Goal: Task Accomplishment & Management: Manage account settings

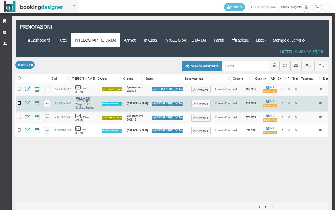
click at [19, 101] on input "checkbox" at bounding box center [20, 103] width 4 height 4
checkbox input "true"
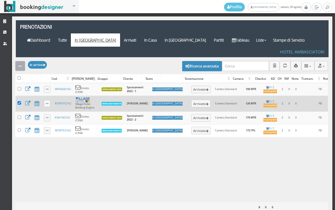
click at [21, 64] on icon "button" at bounding box center [20, 66] width 3 height 4
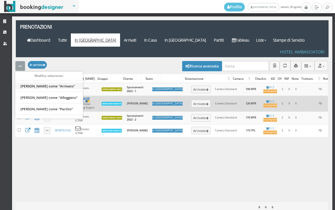
click at [36, 83] on link "Segna come "Arrivato"" at bounding box center [49, 86] width 68 height 6
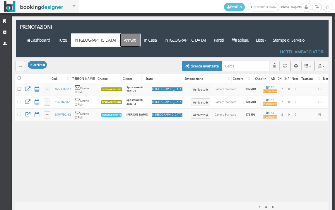
click at [140, 33] on link "Arrivati" at bounding box center [130, 39] width 20 height 13
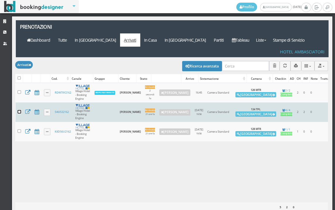
click at [18, 110] on input "checkbox" at bounding box center [20, 112] width 4 height 4
checkbox input "true"
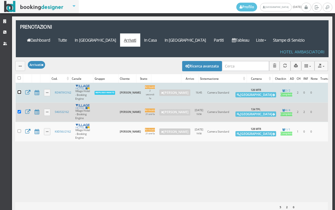
click at [20, 90] on input "checkbox" at bounding box center [20, 92] width 4 height 4
checkbox input "true"
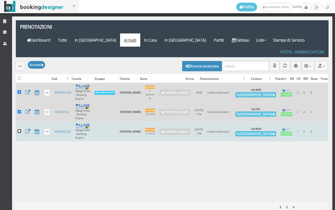
click at [20, 129] on input "checkbox" at bounding box center [20, 131] width 4 height 4
checkbox input "true"
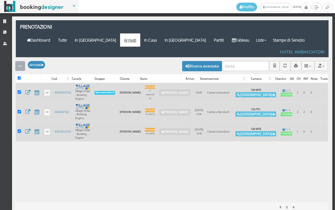
click at [20, 64] on icon "button" at bounding box center [20, 66] width 3 height 4
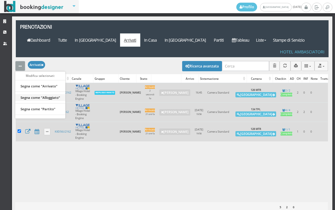
click at [48, 94] on link "Segna come "Alloggiato"" at bounding box center [40, 97] width 50 height 6
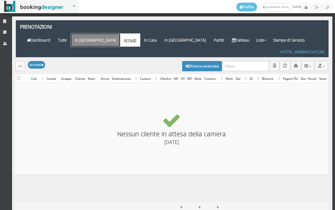
click at [120, 33] on link "In [GEOGRAPHIC_DATA]" at bounding box center [95, 39] width 49 height 13
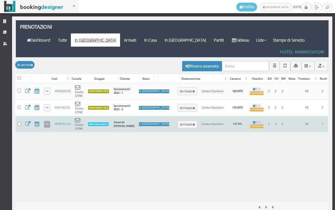
click at [49, 121] on link at bounding box center [47, 124] width 7 height 7
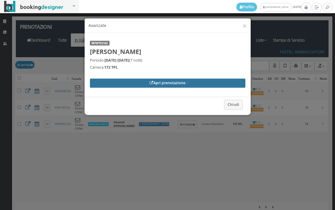
click at [99, 84] on link "Apri prenotazione" at bounding box center [168, 83] width 156 height 9
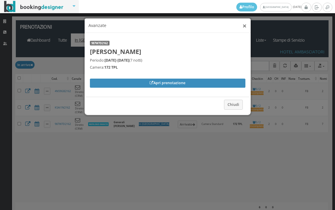
click at [245, 27] on button "×" at bounding box center [245, 25] width 4 height 7
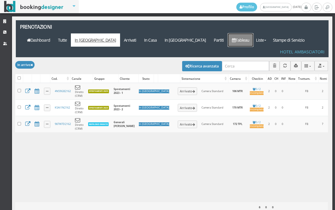
click at [242, 33] on link "Tableau" at bounding box center [241, 39] width 26 height 13
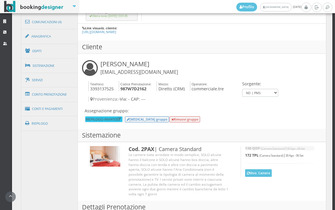
scroll to position [260, 0]
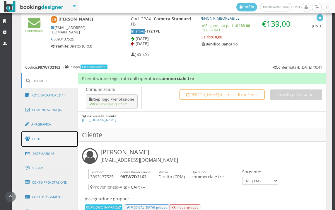
click at [31, 142] on span at bounding box center [28, 138] width 7 height 9
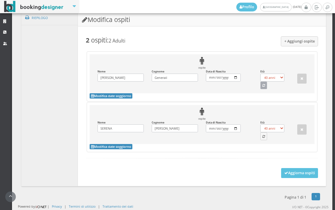
click at [261, 84] on button "button" at bounding box center [264, 85] width 7 height 8
select select "75"
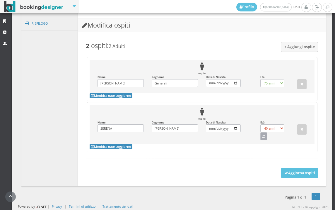
click at [261, 139] on button "button" at bounding box center [264, 136] width 7 height 8
select select "74"
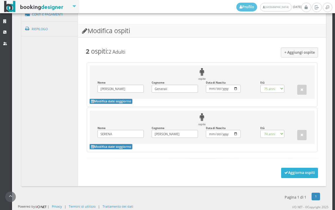
click at [295, 170] on button "Aggiorna ospiti" at bounding box center [299, 173] width 37 height 10
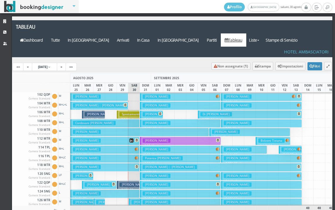
scroll to position [295, 0]
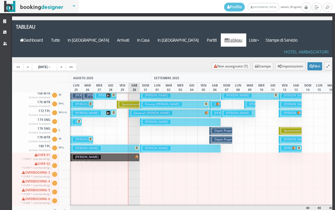
click at [130, 109] on button "Generali Luciano € 139.00 7 notti 2 Adulti" at bounding box center [169, 113] width 81 height 9
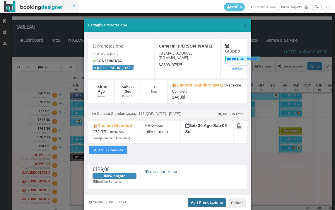
click at [196, 200] on link "Apri Prenotazione" at bounding box center [207, 202] width 38 height 9
click at [244, 28] on span "×" at bounding box center [246, 26] width 4 height 10
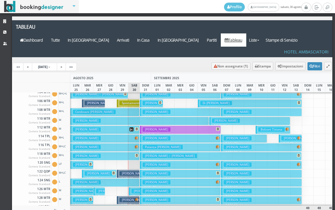
scroll to position [0, 0]
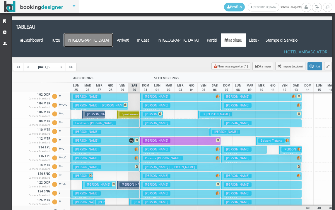
click at [113, 33] on a=pms-arrival-reservations"] "In [GEOGRAPHIC_DATA]" at bounding box center [88, 39] width 49 height 13
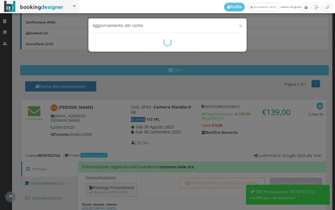
scroll to position [228, 0]
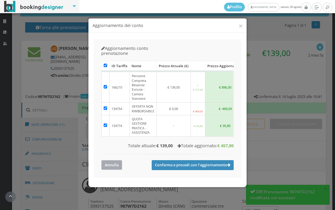
click at [108, 160] on button "Annulla" at bounding box center [111, 165] width 21 height 10
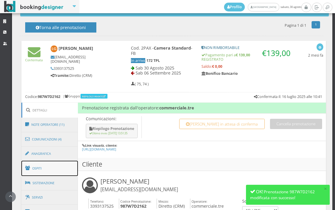
click at [56, 164] on link "Ospiti" at bounding box center [49, 168] width 57 height 15
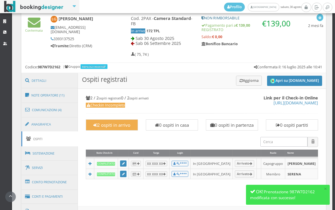
scroll to position [260, 0]
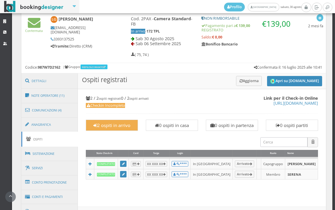
click at [60, 132] on link "Ospiti" at bounding box center [49, 139] width 57 height 15
click at [60, 126] on link "Anagrafica" at bounding box center [49, 124] width 57 height 15
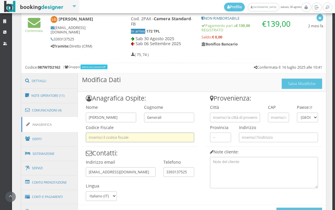
click at [114, 134] on input "text" at bounding box center [140, 137] width 108 height 10
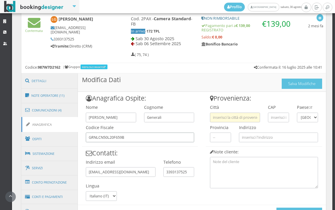
type input "GRNLCN50L20F659B"
click at [213, 118] on input "text" at bounding box center [235, 118] width 50 height 10
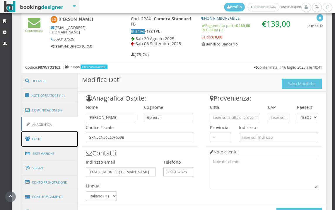
click at [74, 141] on link "Ospiti" at bounding box center [49, 138] width 57 height 15
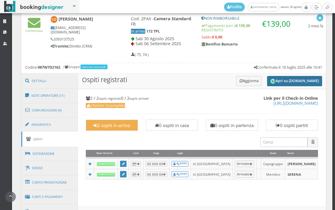
click at [284, 80] on button "Apri su Online-Check.in" at bounding box center [294, 81] width 55 height 10
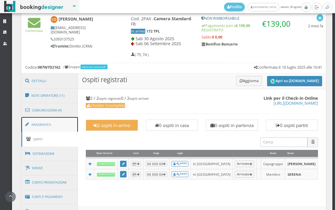
click at [67, 130] on link "Anagrafica" at bounding box center [49, 124] width 57 height 15
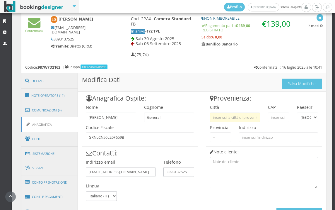
click at [240, 121] on input "text" at bounding box center [235, 118] width 50 height 10
paste input "VALSAMOGGIA"
type input "VALSAMOGGIA"
click at [270, 115] on input "text" at bounding box center [278, 118] width 21 height 10
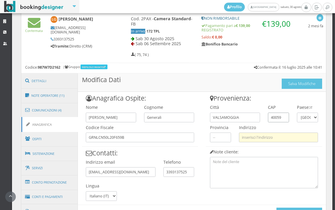
type input "40059"
click at [254, 137] on input "text" at bounding box center [278, 137] width 79 height 10
paste input "Via Venturi 33 Bazzano"
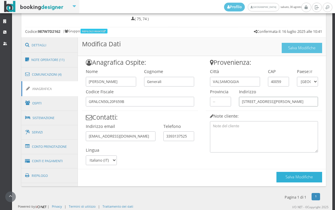
type input "Via Venturi 33 Bazzano"
click at [281, 178] on button "Salva Modifiche" at bounding box center [300, 177] width 46 height 10
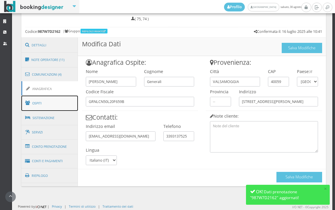
click at [60, 108] on link "Ospiti" at bounding box center [49, 103] width 57 height 15
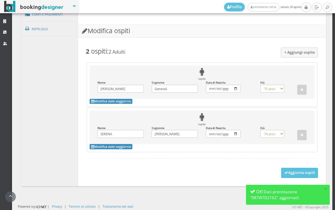
scroll to position [474, 0]
click at [289, 173] on button "Aggiorna ospiti" at bounding box center [299, 173] width 37 height 10
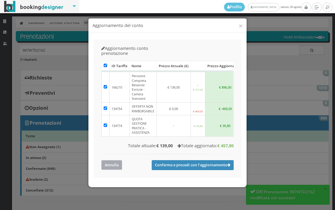
click at [119, 160] on button "Annulla" at bounding box center [111, 165] width 21 height 10
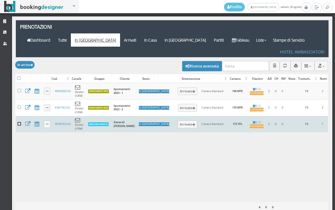
click at [21, 122] on input "checkbox" at bounding box center [20, 124] width 4 height 4
checkbox input "true"
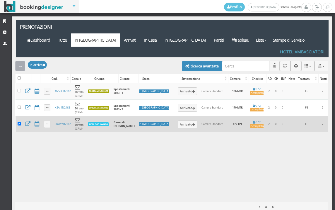
click at [20, 64] on icon "button" at bounding box center [20, 66] width 3 height 4
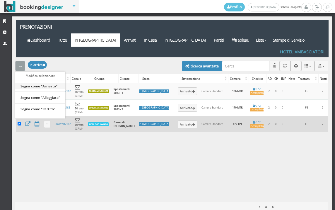
click at [43, 83] on link "Segna come "Arrivato"" at bounding box center [40, 86] width 50 height 6
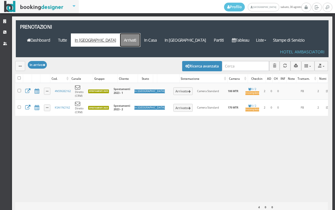
click at [140, 33] on link "Arrivati" at bounding box center [130, 39] width 20 height 13
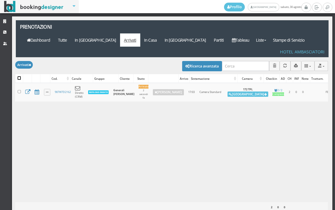
click at [20, 76] on input "checkbox" at bounding box center [20, 78] width 4 height 4
checkbox input "true"
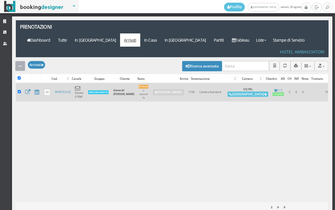
click at [20, 64] on icon "button" at bounding box center [20, 66] width 3 height 4
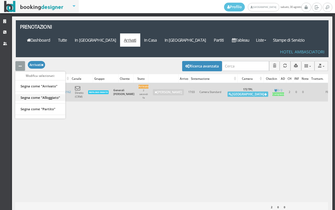
click at [40, 94] on link "Segna come "Alloggiato"" at bounding box center [40, 97] width 50 height 6
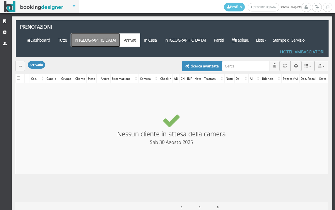
click at [120, 33] on link "In [GEOGRAPHIC_DATA]" at bounding box center [95, 39] width 49 height 13
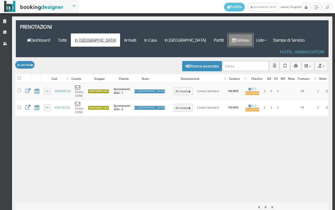
click at [246, 33] on link "Tableau" at bounding box center [241, 39] width 26 height 13
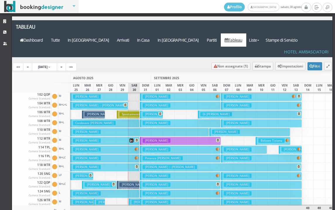
scroll to position [59, 0]
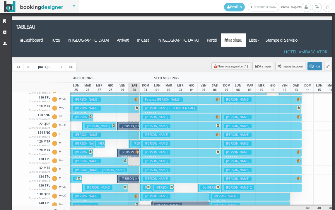
click at [135, 141] on h3 "[PERSON_NAME]" at bounding box center [146, 143] width 28 height 4
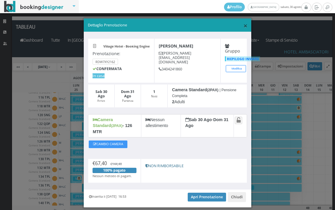
click at [244, 26] on span "×" at bounding box center [246, 26] width 4 height 10
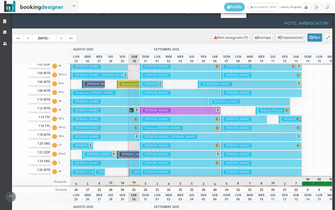
scroll to position [0, 0]
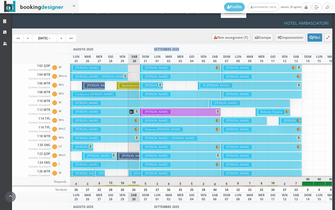
drag, startPoint x: 179, startPoint y: 36, endPoint x: 152, endPoint y: 38, distance: 26.2
click at [152, 44] on div "SETTEMBRE 2025" at bounding box center [325, 49] width 348 height 10
drag, startPoint x: 152, startPoint y: 38, endPoint x: 151, endPoint y: 33, distance: 5.8
click at [151, 44] on div "SETTEMBRE 2025" at bounding box center [325, 49] width 348 height 10
drag, startPoint x: 152, startPoint y: 34, endPoint x: 183, endPoint y: 38, distance: 30.8
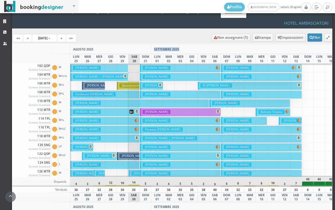
click at [183, 44] on div "SETTEMBRE 2025" at bounding box center [325, 49] width 348 height 10
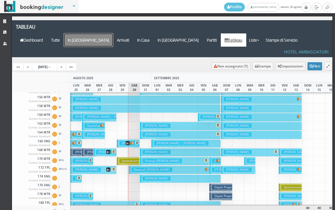
click at [113, 33] on a=pms-arrival-reservations"] "In [GEOGRAPHIC_DATA]" at bounding box center [88, 39] width 49 height 13
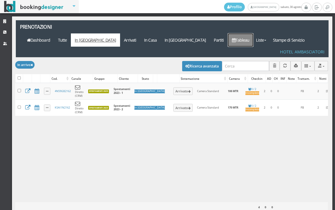
click at [254, 33] on link "Tableau" at bounding box center [241, 39] width 26 height 13
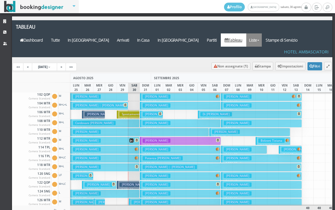
click at [260, 33] on link "Liste" at bounding box center [255, 39] width 16 height 13
click at [265, 67] on link "Foglio Pulizie" at bounding box center [268, 72] width 42 height 10
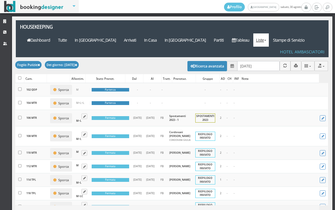
select select
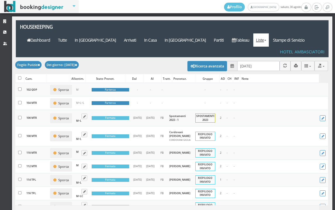
select select
click at [217, 61] on button "Ricerca avanzata" at bounding box center [208, 66] width 40 height 10
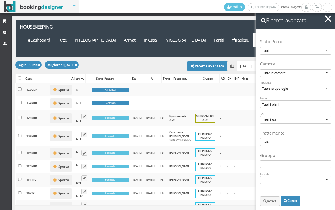
click at [242, 61] on input "[DATE]" at bounding box center [258, 66] width 43 height 10
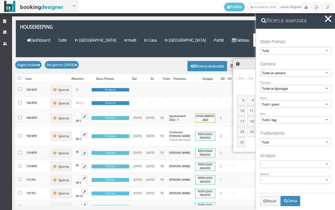
click at [243, 39] on div "Applica Foglio Pulizie × Filtri Foglio Pulizie Foglio Pulizie Dashboard Tutte I…" at bounding box center [172, 38] width 313 height 37
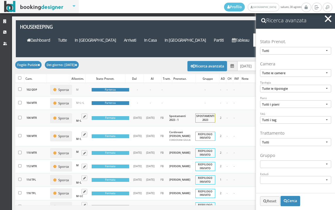
click at [328, 18] on span "button" at bounding box center [328, 18] width 7 height 7
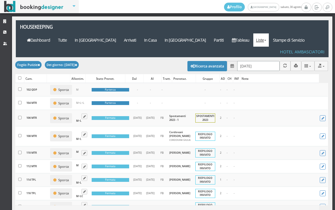
click at [269, 61] on input "30/08/2025" at bounding box center [258, 66] width 43 height 10
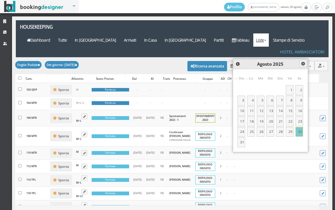
click at [305, 65] on span "Next" at bounding box center [303, 63] width 5 height 5
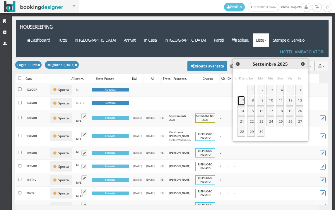
click at [242, 98] on link "7" at bounding box center [242, 101] width 8 height 10
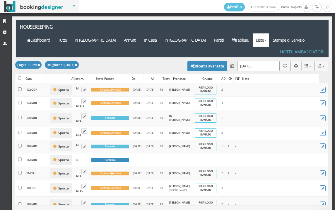
click at [242, 61] on input "07/09/2025" at bounding box center [258, 66] width 43 height 10
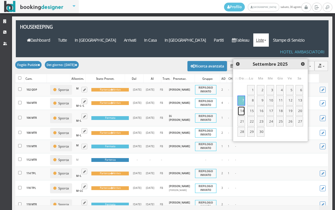
click at [242, 109] on link "14" at bounding box center [242, 111] width 8 height 10
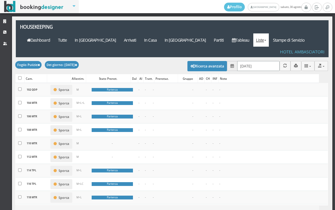
click at [249, 61] on input "14/09/2025" at bounding box center [258, 66] width 43 height 10
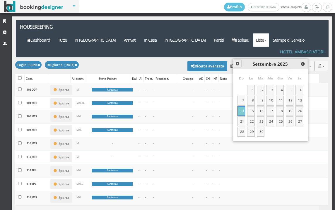
click at [238, 67] on link "Prev" at bounding box center [238, 64] width 8 height 8
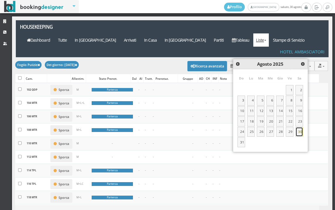
click at [301, 129] on link "30" at bounding box center [300, 132] width 8 height 10
type input "[DATE]"
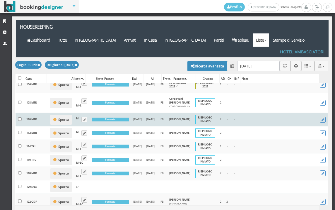
scroll to position [98, 0]
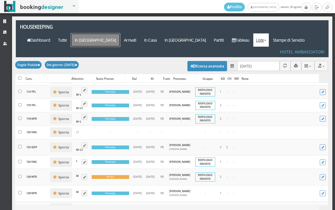
click at [120, 33] on a=pms-arrival-reservations"] "In Arrivo" at bounding box center [95, 39] width 49 height 13
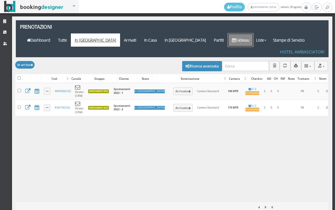
click at [249, 33] on link "Tableau" at bounding box center [241, 39] width 26 height 13
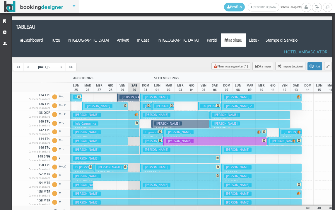
scroll to position [147, 0]
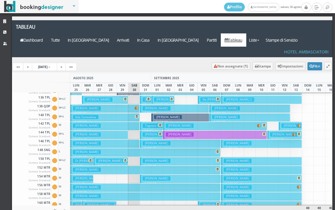
click at [112, 122] on button "Aquilino Ravasio € 299.00 7 notti 2 Adulti" at bounding box center [104, 126] width 69 height 9
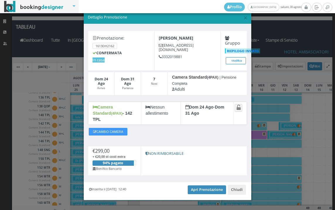
scroll to position [11, 0]
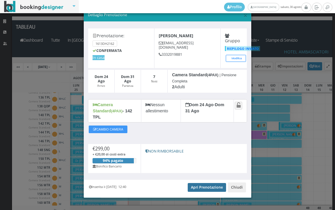
click at [191, 183] on link "Apri Prenotazione" at bounding box center [207, 187] width 38 height 9
drag, startPoint x: 244, startPoint y: 16, endPoint x: 239, endPoint y: 18, distance: 6.3
click at [244, 16] on div "× Dettaglio Prenotazione" at bounding box center [168, 14] width 168 height 13
click at [244, 17] on span "×" at bounding box center [246, 15] width 4 height 10
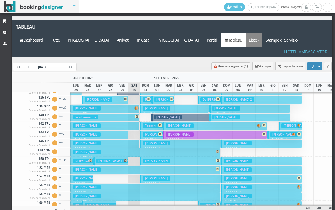
click at [260, 33] on link "Liste" at bounding box center [255, 39] width 16 height 13
click at [272, 67] on link "Foglio Pulizie" at bounding box center [268, 72] width 42 height 10
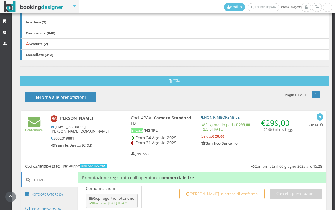
scroll to position [163, 0]
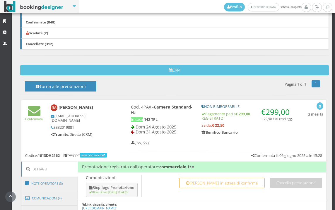
scroll to position [326, 0]
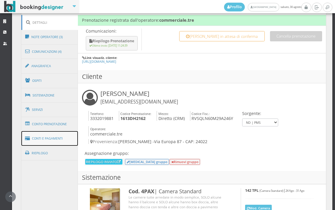
click at [71, 136] on link "Conti e Pagamenti" at bounding box center [49, 138] width 57 height 15
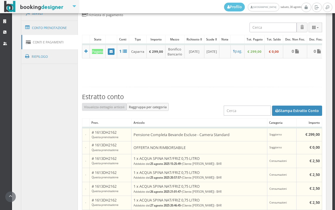
scroll to position [488, 0]
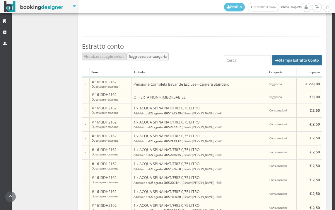
click at [284, 64] on button "Stampa Estratto Conto" at bounding box center [297, 60] width 50 height 10
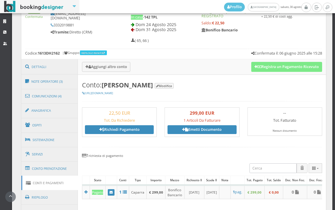
scroll to position [260, 0]
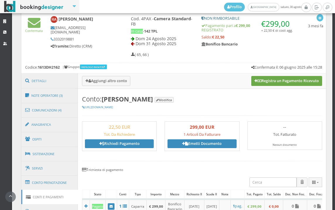
click at [260, 79] on button "Registra un Pagamento Ricevuto" at bounding box center [286, 81] width 71 height 10
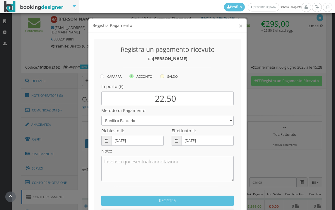
click at [160, 76] on icon at bounding box center [162, 76] width 4 height 4
radio input "true"
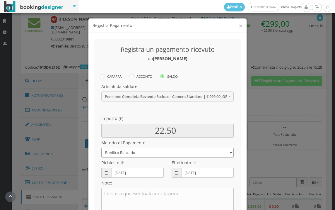
click at [152, 156] on select "Bonifico Bancario BONIFICO SUM UP Contanti Assegno Bancario Assegno Circolare V…" at bounding box center [167, 153] width 132 height 10
select select
click at [101, 148] on select "Bonifico Bancario BONIFICO SUM UP Contanti Assegno Bancario Assegno Circolare V…" at bounding box center [167, 153] width 132 height 10
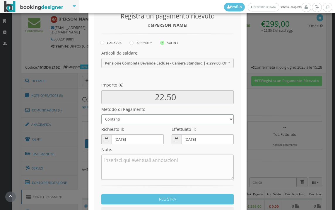
scroll to position [80, 0]
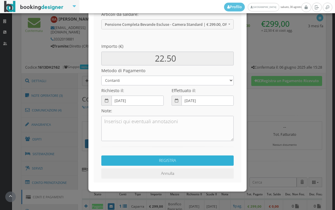
click at [194, 161] on button "REGISTRA" at bounding box center [167, 160] width 132 height 10
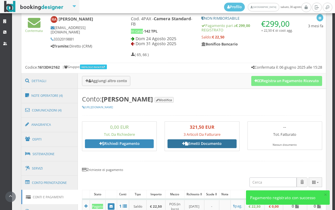
click at [185, 142] on icon at bounding box center [186, 144] width 3 height 4
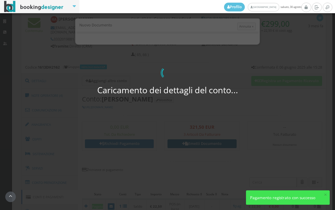
select select "PF"
select select "ALZANO LOMBARDO"
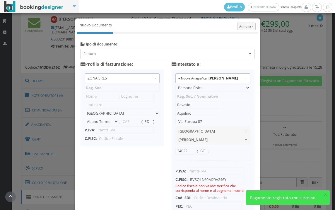
type input "ZONA SRLS"
type input "Vico V Durante, 8"
select select "Frattamaggiore"
type input "80027"
type input "NA"
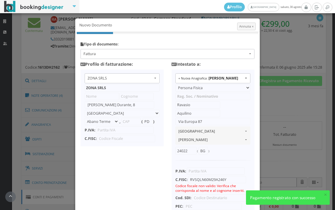
type input "10356321215"
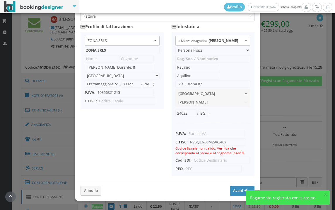
scroll to position [57, 0]
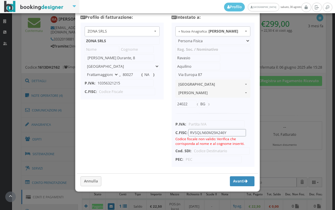
click at [208, 129] on input "RVSQLN60M29A246Y" at bounding box center [217, 132] width 58 height 7
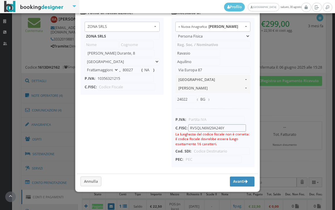
type input "RVSQLN60M29A246Y"
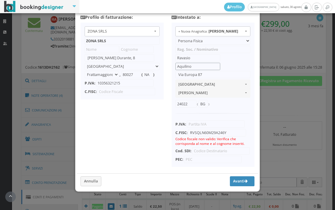
click at [191, 63] on input "Aquilino" at bounding box center [198, 66] width 45 height 7
drag, startPoint x: 234, startPoint y: 127, endPoint x: 189, endPoint y: 125, distance: 45.2
click at [189, 129] on input "RVSQLN60M29A246Y" at bounding box center [217, 132] width 58 height 7
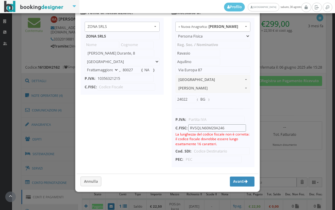
type input "RVSQLN60M29A246Y"
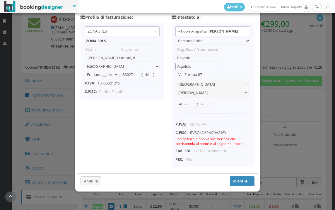
drag, startPoint x: 196, startPoint y: 61, endPoint x: 172, endPoint y: 62, distance: 23.8
click at [172, 62] on ul "+ Nuova Anagrafica: Ravasio Aquilino + Nuova Anagrafica: Ravasio Aquilino + Nuo…" at bounding box center [213, 95] width 83 height 144
type input "AQUILINO"
drag, startPoint x: 199, startPoint y: 53, endPoint x: 172, endPoint y: 55, distance: 27.0
click at [172, 55] on ul "+ Nuova Anagrafica: Ravasio Aquilino + Nuova Anagrafica: Ravasio Aquilino + Nuo…" at bounding box center [213, 95] width 83 height 144
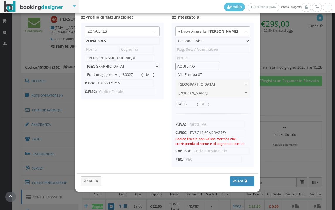
drag, startPoint x: 196, startPoint y: 62, endPoint x: 162, endPoint y: 65, distance: 33.6
click at [181, 54] on input "text" at bounding box center [198, 57] width 45 height 7
type input "AQUILINO"
click at [191, 63] on input "text" at bounding box center [198, 66] width 45 height 7
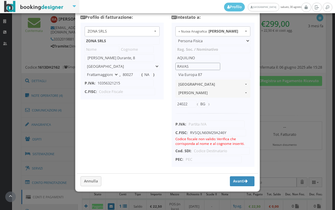
scroll to position [46, 0]
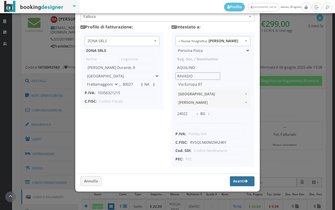
type input "RAVASIO"
click at [232, 180] on button "Avanti" at bounding box center [242, 181] width 25 height 10
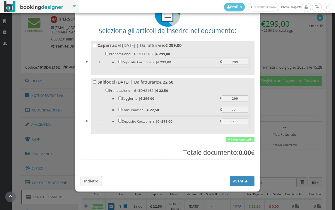
scroll to position [46, 0]
click at [242, 140] on link "Seleziona tutto" at bounding box center [241, 139] width 28 height 5
checkbox input "true"
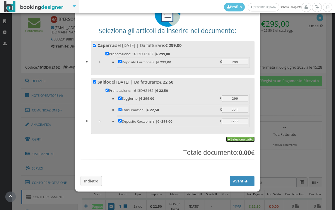
checkbox input "true"
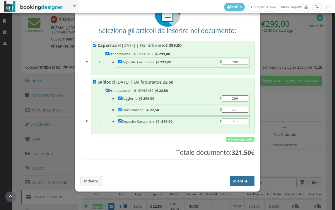
click at [231, 180] on button "Avanti" at bounding box center [242, 181] width 25 height 10
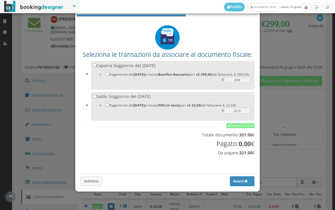
scroll to position [19, 0]
click at [242, 122] on div "Seleziona le transazioni da associare al documento fiscale: Caparra Soggiorno d…" at bounding box center [168, 95] width 182 height 147
click at [243, 125] on link "Seleziona tutto" at bounding box center [241, 125] width 28 height 5
checkbox input "true"
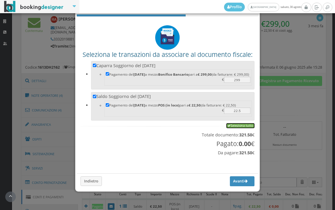
checkbox input "true"
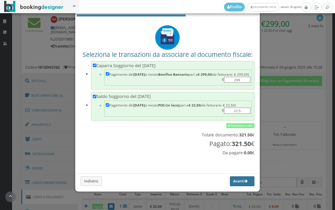
click at [238, 182] on button "Avanti" at bounding box center [242, 181] width 25 height 10
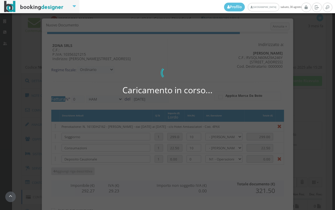
type input "556"
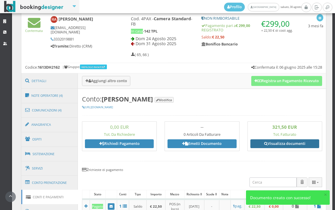
click at [266, 145] on link "Visualizza documenti" at bounding box center [285, 143] width 69 height 9
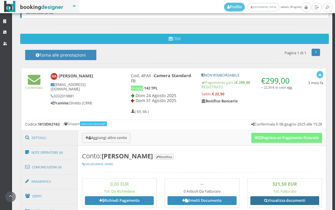
scroll to position [228, 0]
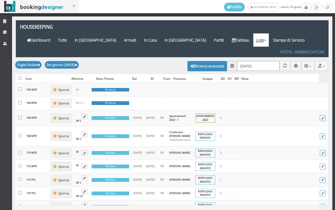
click at [262, 61] on input "[DATE]" at bounding box center [258, 66] width 43 height 10
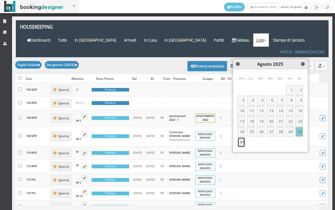
click at [244, 142] on link "31" at bounding box center [242, 142] width 8 height 10
type input "[DATE]"
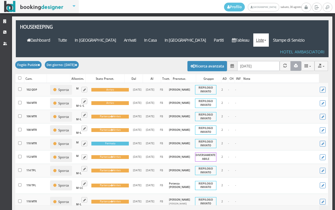
click at [293, 61] on button "button" at bounding box center [296, 66] width 11 height 10
click at [269, 33] on link "Liste" at bounding box center [262, 39] width 16 height 13
click at [278, 67] on link "Foglio Pulizie" at bounding box center [275, 72] width 42 height 10
click at [291, 61] on button "button" at bounding box center [296, 66] width 11 height 10
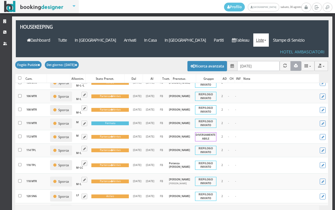
scroll to position [33, 0]
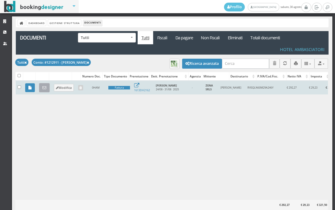
click at [43, 87] on icon at bounding box center [45, 88] width 4 height 4
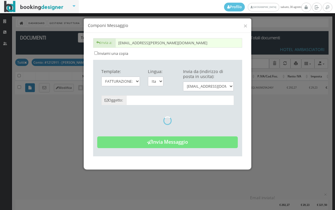
type input "Copia di cortesia: Fattura da ZONA SRLS - n. 0HAM del [DATE]"
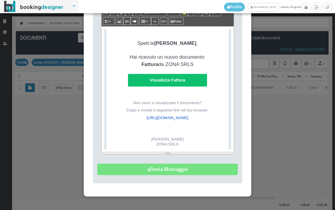
scroll to position [136, 0]
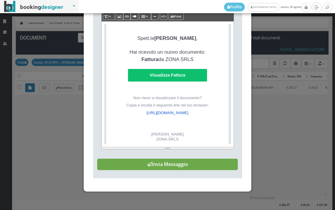
click at [166, 164] on button "Invia Messaggio" at bounding box center [167, 165] width 141 height 12
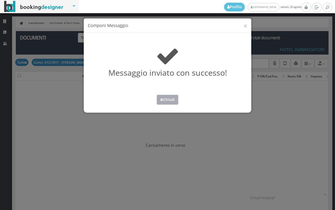
click at [167, 99] on button "Chiudi" at bounding box center [168, 100] width 22 height 10
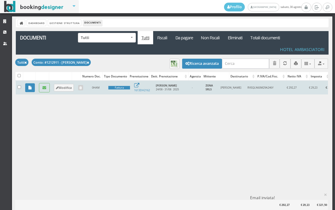
click at [24, 87] on td at bounding box center [30, 88] width 14 height 14
click at [27, 87] on link at bounding box center [30, 87] width 10 height 9
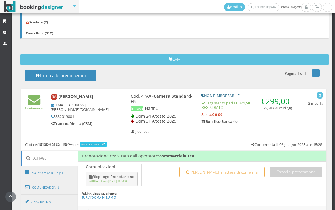
scroll to position [163, 0]
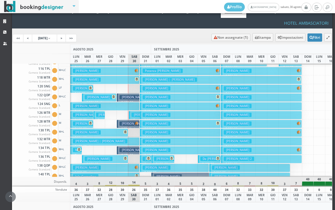
scroll to position [88, 0]
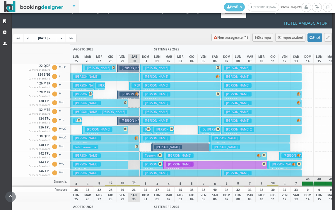
click at [118, 143] on button "Iele Carmelina € 389.00 7 notti 3 Adulti" at bounding box center [104, 147] width 69 height 9
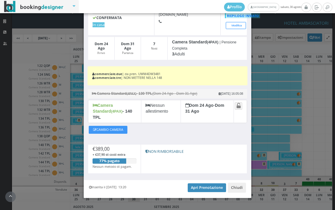
scroll to position [48, 0]
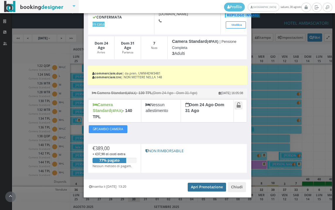
click at [202, 183] on link "Apri Prenotazione" at bounding box center [207, 187] width 38 height 9
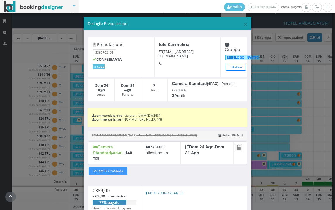
scroll to position [0, 0]
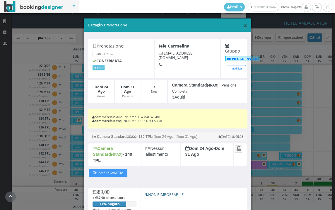
click at [244, 27] on span "×" at bounding box center [246, 26] width 4 height 10
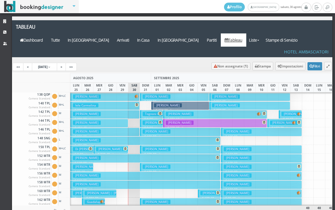
scroll to position [117, 0]
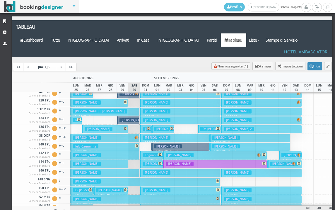
click at [102, 142] on button "Iele Carmelina € 389.00 7 notti 3 Adulti" at bounding box center [104, 146] width 69 height 9
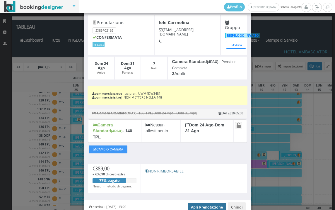
scroll to position [48, 0]
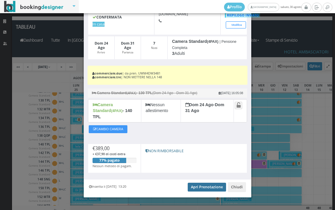
click at [202, 183] on link "Apri Prenotazione" at bounding box center [207, 187] width 38 height 9
click at [212, 183] on link "Apri Prenotazione" at bounding box center [207, 187] width 38 height 9
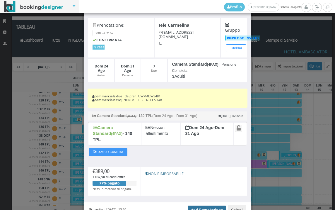
scroll to position [0, 0]
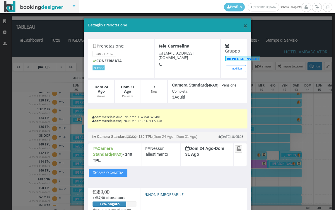
click at [244, 26] on span "×" at bounding box center [246, 26] width 4 height 10
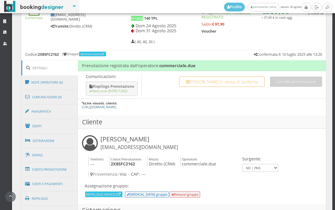
scroll to position [330, 0]
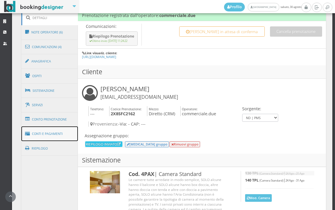
click at [54, 127] on link "Conti e Pagamenti" at bounding box center [49, 133] width 57 height 15
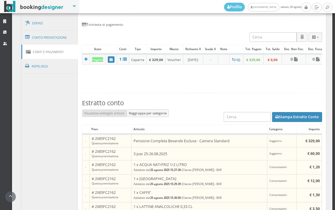
scroll to position [363, 0]
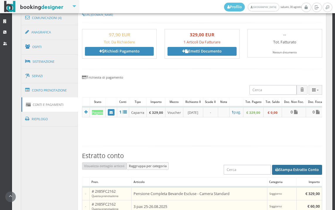
click at [281, 171] on button "Stampa Estratto Conto" at bounding box center [297, 170] width 50 height 10
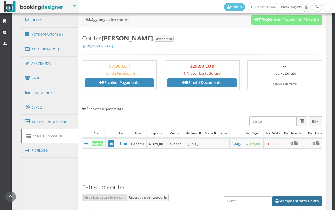
scroll to position [298, 0]
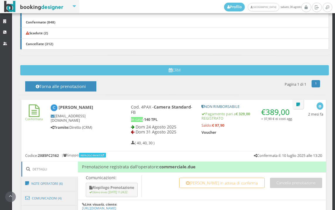
scroll to position [293, 0]
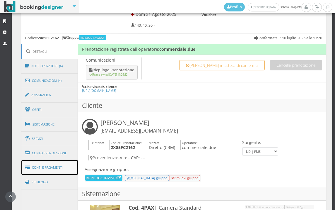
click at [59, 168] on link "Conti e Pagamenti" at bounding box center [49, 167] width 57 height 15
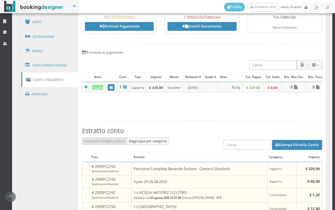
scroll to position [326, 0]
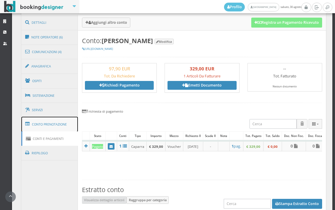
click at [44, 121] on link "Conto Prenotazione" at bounding box center [49, 124] width 57 height 15
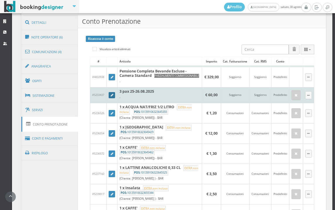
click at [112, 97] on icon at bounding box center [112, 95] width 3 height 3
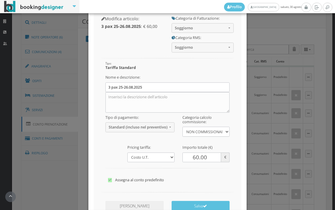
scroll to position [65, 0]
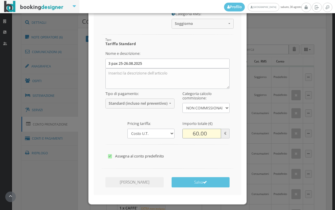
click at [193, 128] on input "60.00" at bounding box center [202, 128] width 39 height 10
type input "30.00"
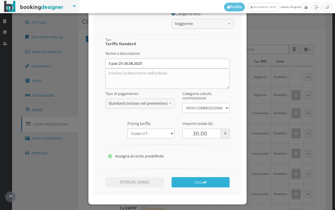
click at [188, 176] on button "Salva" at bounding box center [201, 177] width 58 height 10
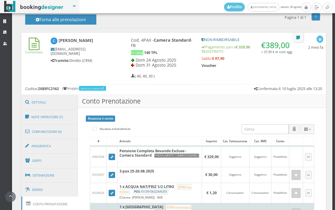
scroll to position [228, 0]
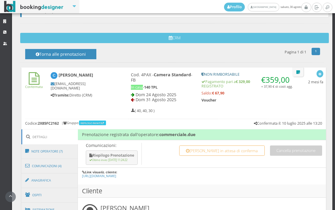
scroll to position [260, 0]
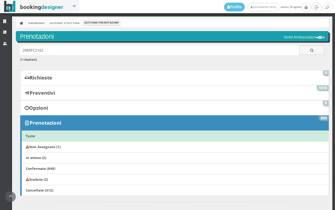
scroll to position [293, 0]
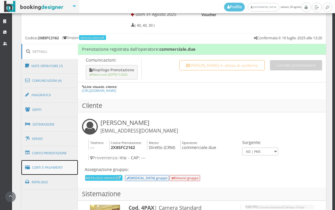
click at [54, 169] on link "Conti e Pagamenti" at bounding box center [49, 167] width 57 height 15
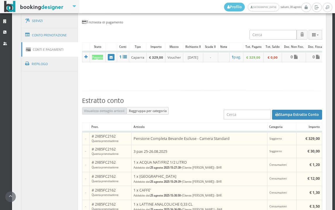
scroll to position [374, 0]
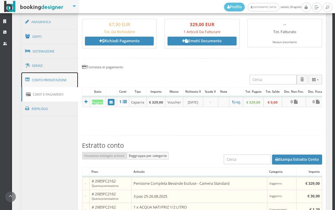
click at [60, 76] on link "Conto Prenotazione" at bounding box center [49, 79] width 57 height 15
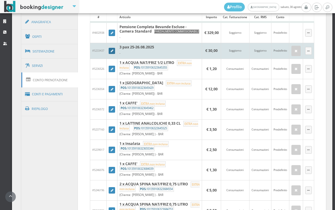
click at [110, 54] on link at bounding box center [112, 51] width 6 height 6
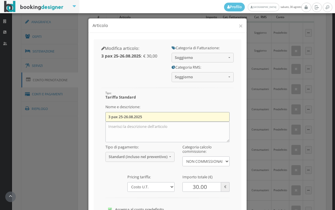
click at [126, 116] on input "3 pax 25-26.08.2025" at bounding box center [168, 117] width 125 height 10
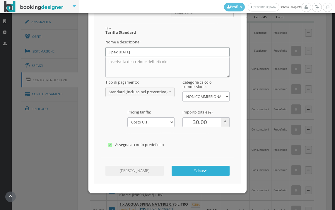
scroll to position [74, 0]
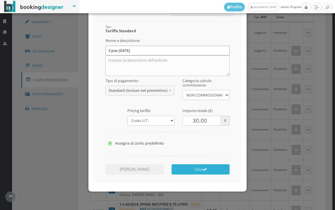
type input "3 pax [DATE]"
click at [200, 171] on button "Salva" at bounding box center [201, 169] width 58 height 10
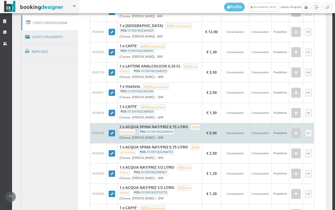
scroll to position [440, 0]
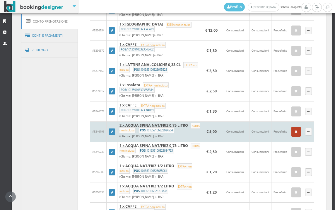
click at [295, 134] on icon "button" at bounding box center [296, 132] width 3 height 4
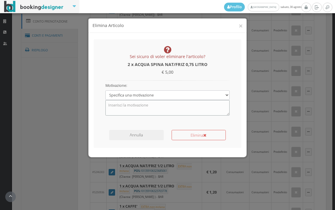
click at [149, 105] on textarea at bounding box center [168, 107] width 125 height 15
type textarea "M"
type textarea "PRESE PICCOLE"
click at [183, 134] on button "Elimina" at bounding box center [199, 135] width 54 height 10
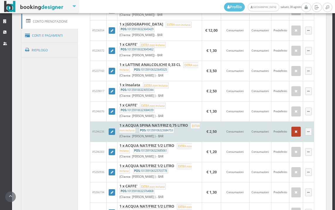
click at [295, 134] on icon "button" at bounding box center [296, 132] width 3 height 4
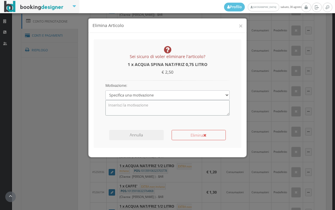
click at [147, 106] on textarea at bounding box center [168, 107] width 125 height 15
type textarea "PRESE SOLO ACQUE PICCOLE"
click at [191, 137] on button "Elimina" at bounding box center [199, 135] width 54 height 10
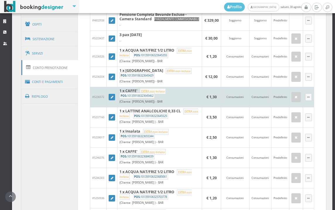
scroll to position [342, 0]
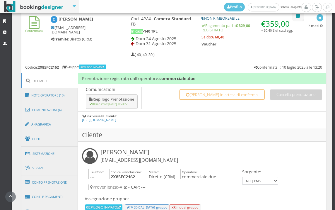
scroll to position [358, 0]
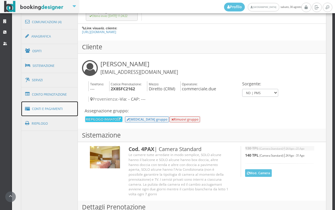
drag, startPoint x: 55, startPoint y: 110, endPoint x: 51, endPoint y: 110, distance: 4.1
click at [55, 109] on link "Conti e Pagamenti" at bounding box center [49, 108] width 57 height 15
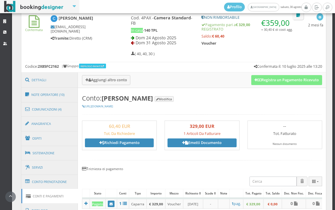
scroll to position [260, 0]
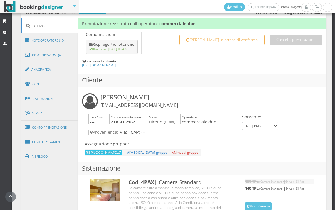
scroll to position [358, 0]
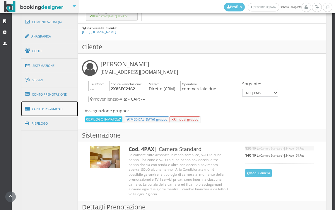
click at [55, 108] on link "Conti e Pagamenti" at bounding box center [49, 108] width 57 height 15
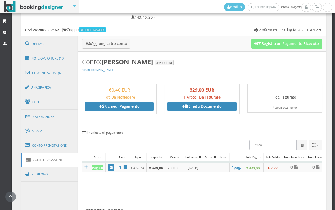
scroll to position [228, 0]
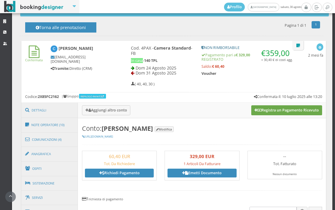
click at [282, 110] on button "Registra un Pagamento Ricevuto" at bounding box center [286, 110] width 71 height 10
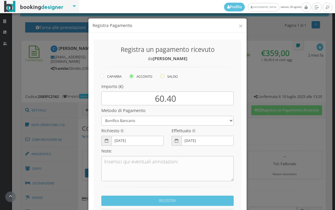
click at [161, 76] on icon at bounding box center [162, 76] width 4 height 4
radio input "true"
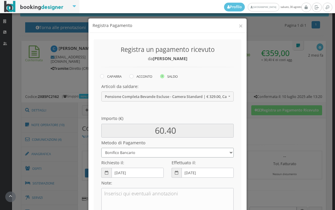
click at [136, 154] on select "Bonifico Bancario BONIFICO SUM UP Contanti Assegno Bancario Assegno Circolare V…" at bounding box center [167, 153] width 132 height 10
select select
click at [101, 148] on select "Bonifico Bancario BONIFICO SUM UP Contanti Assegno Bancario Assegno Circolare V…" at bounding box center [167, 153] width 132 height 10
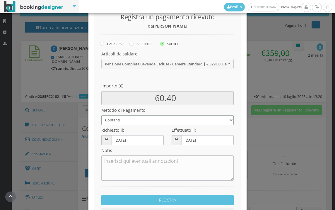
scroll to position [80, 0]
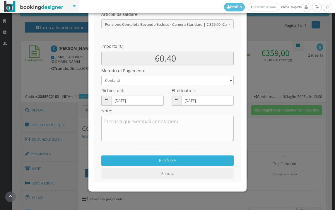
click at [187, 159] on button "REGISTRA" at bounding box center [167, 160] width 132 height 10
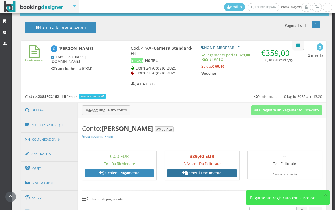
drag, startPoint x: 201, startPoint y: 175, endPoint x: 197, endPoint y: 173, distance: 4.5
click at [201, 175] on link "Emetti Documento" at bounding box center [202, 173] width 69 height 9
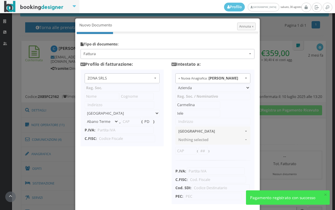
type input "ZONA SRLS"
type input "Vico V Durante, 8"
select select "Frattamaggiore"
type input "80027"
type input "NA"
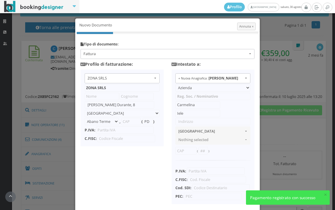
type input "10356321215"
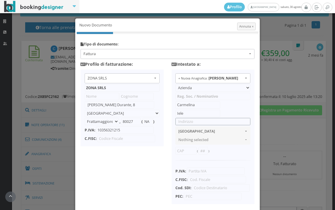
click at [188, 122] on input "text" at bounding box center [213, 121] width 75 height 7
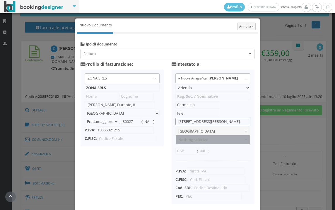
type input "VIA CARLA PISAGANE 3"
click at [192, 141] on span "Nothing selected" at bounding box center [211, 139] width 65 height 4
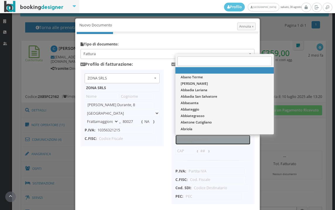
click at [186, 140] on span "Nothing selected" at bounding box center [211, 139] width 65 height 4
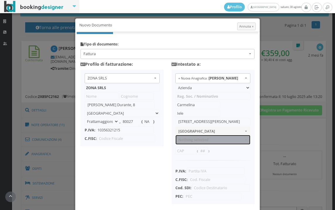
click at [186, 140] on span "Nothing selected" at bounding box center [211, 139] width 65 height 4
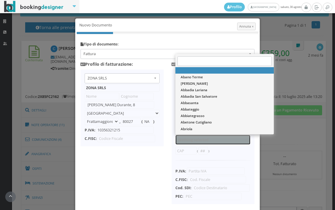
drag, startPoint x: 186, startPoint y: 140, endPoint x: 180, endPoint y: 143, distance: 6.7
click at [181, 142] on span "Nothing selected" at bounding box center [211, 139] width 65 height 4
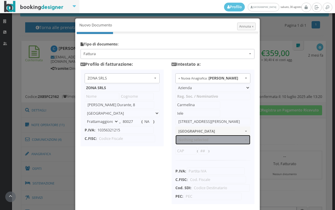
click at [198, 139] on span "Nothing selected" at bounding box center [211, 139] width 65 height 4
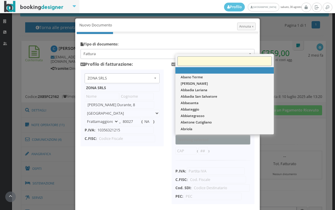
click at [200, 61] on input "Search" at bounding box center [225, 62] width 94 height 10
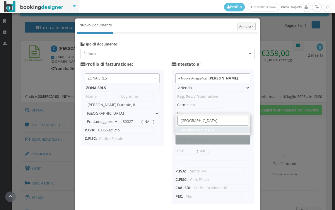
type input "BENEVENTO"
click at [188, 130] on span "Benevento" at bounding box center [198, 130] width 35 height 5
select select "BENEVENTO"
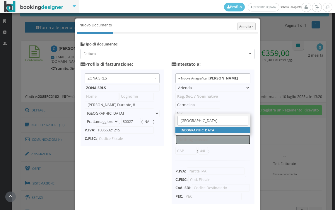
type input "BN"
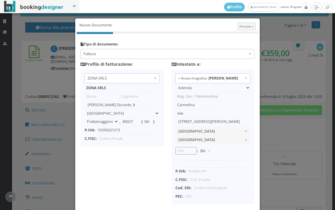
click at [179, 152] on input "text" at bounding box center [186, 150] width 21 height 7
type input "82100"
click at [208, 180] on input "text" at bounding box center [217, 179] width 58 height 7
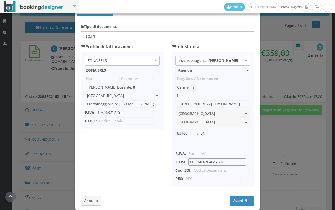
scroll to position [46, 0]
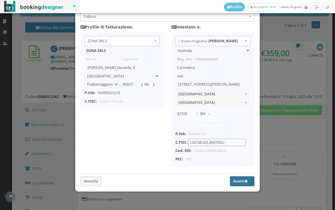
type input "LIECML62L46A783U"
click at [236, 181] on button "Avanti" at bounding box center [242, 181] width 25 height 10
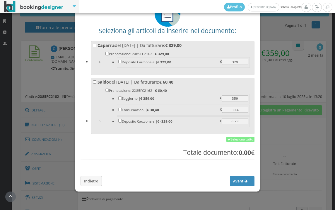
scroll to position [46, 0]
click at [242, 139] on link "Seleziona tutto" at bounding box center [241, 139] width 28 height 5
checkbox input "true"
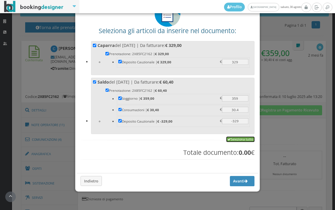
checkbox input "true"
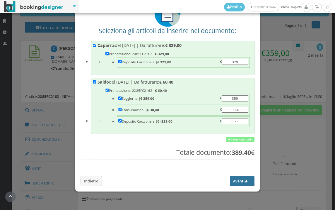
click at [233, 180] on button "Avanti" at bounding box center [242, 181] width 25 height 10
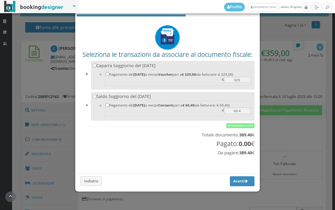
scroll to position [19, 0]
click at [234, 127] on link "Seleziona tutto" at bounding box center [241, 125] width 28 height 5
checkbox input "true"
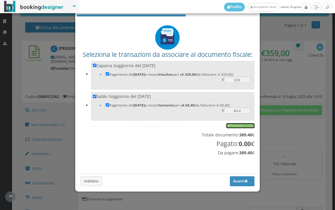
checkbox input "true"
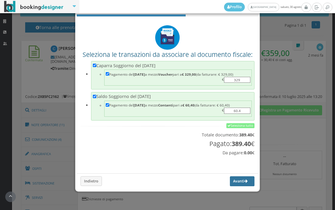
click at [230, 181] on button "Avanti" at bounding box center [242, 181] width 25 height 10
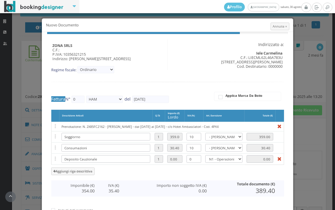
type input "556"
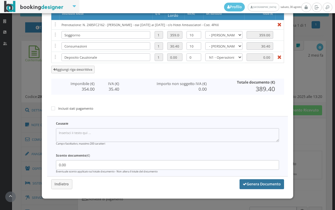
scroll to position [121, 0]
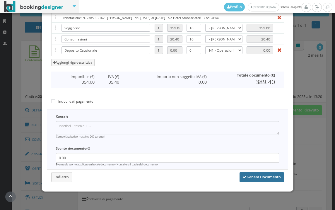
click at [248, 177] on button "Genera Documento" at bounding box center [262, 177] width 45 height 10
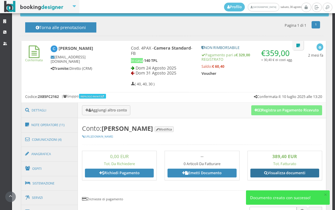
click at [271, 174] on link "Visualizza documenti" at bounding box center [285, 173] width 69 height 9
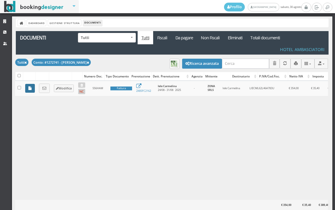
click at [29, 86] on link at bounding box center [30, 88] width 10 height 9
